Goal: Task Accomplishment & Management: Use online tool/utility

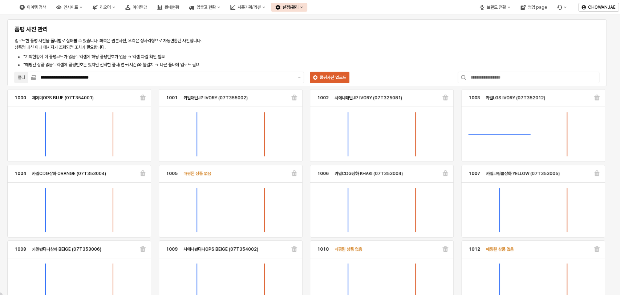
click at [399, 49] on div "**********" at bounding box center [307, 54] width 591 height 61
click at [265, 37] on p "업로드한 품평 사진을 폴더별로 살펴볼 수 있습니다. 좌측은 원본사진, 우측은 정사각형으로 자동변환된 사진입니다. 상품명 대신 아래 메시지가 조…" at bounding box center [184, 43] width 339 height 13
click at [261, 9] on div "시즌기획/리뷰" at bounding box center [249, 7] width 23 height 5
click at [299, 7] on div "설정/관리" at bounding box center [291, 7] width 16 height 5
click at [359, 19] on div "제품 정보 관리" at bounding box center [358, 21] width 39 height 6
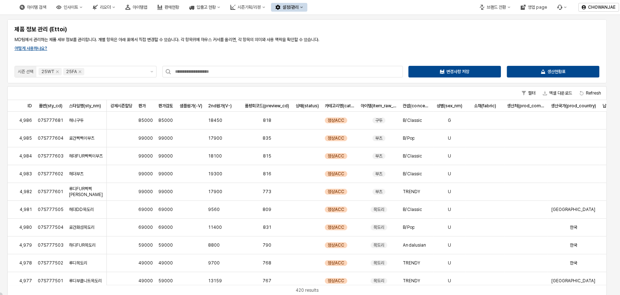
click at [295, 53] on div "제품 정보 관리 (Ettoi) MD팀에서 관리하는 제품 세부 정보를 관리합니다. 개별 항목은 아래 표에서 직접 변경할 수 있습니다. 각 항목위…" at bounding box center [307, 51] width 591 height 55
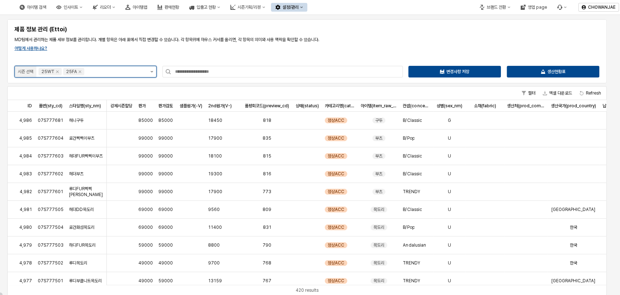
click at [149, 72] on button "제안 사항 표시" at bounding box center [152, 71] width 9 height 11
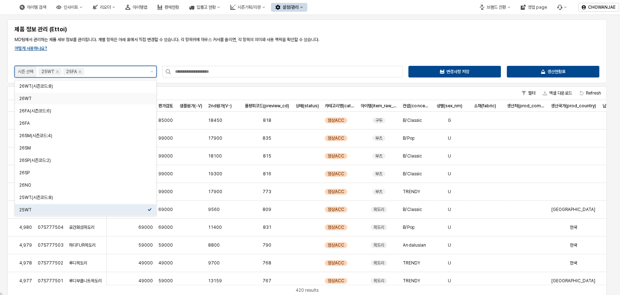
click at [104, 98] on div "26WT" at bounding box center [83, 99] width 128 height 6
click at [79, 71] on icon "Remove 25FA" at bounding box center [80, 72] width 6 height 6
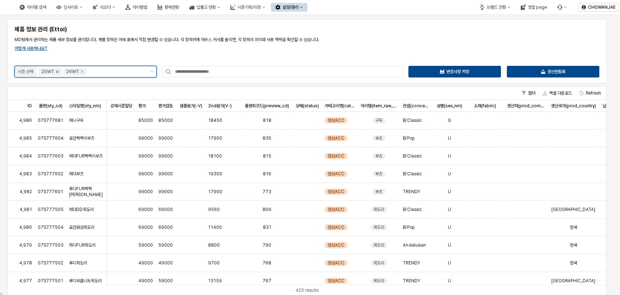
click at [56, 71] on icon "Remove 25WT" at bounding box center [57, 72] width 3 height 3
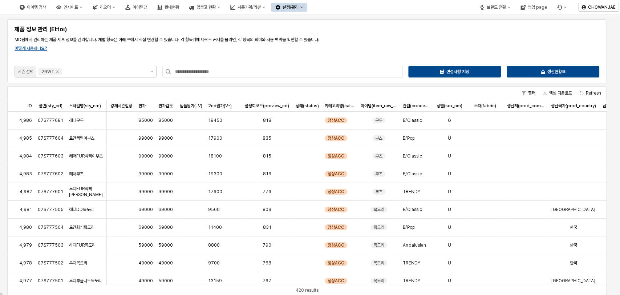
click at [177, 56] on div "제품 정보 관리 (Ettoi) MD팀에서 관리하는 제품 세부 정보를 관리합니다. 개별 항목은 아래 표에서 직접 변경할 수 있습니다. 각 항목위…" at bounding box center [307, 51] width 591 height 55
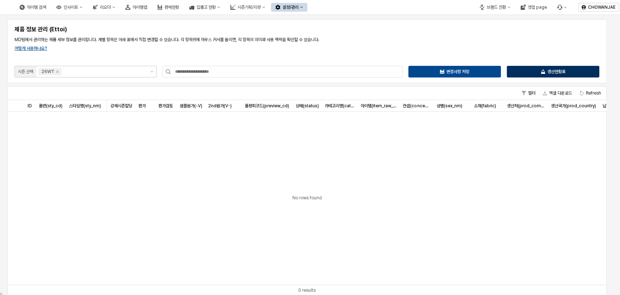
click at [492, 70] on div "생산현황표" at bounding box center [553, 71] width 86 height 11
